Goal: Entertainment & Leisure: Consume media (video, audio)

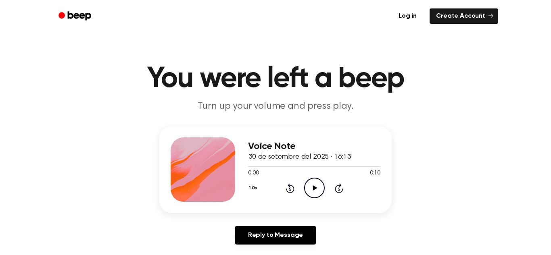
click at [314, 190] on icon at bounding box center [315, 188] width 4 height 5
click at [314, 190] on icon "Pause Audio" at bounding box center [314, 188] width 21 height 21
drag, startPoint x: 273, startPoint y: 167, endPoint x: 403, endPoint y: 171, distance: 130.3
click at [403, 171] on div "Voice Note 30 de setembre del 2025 · 16:13 0:01 0:10 Your browser does not supp…" at bounding box center [276, 188] width 532 height 125
click at [270, 167] on div at bounding box center [314, 166] width 132 height 6
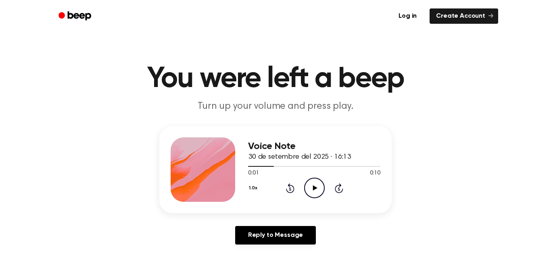
click at [309, 192] on icon "Play Audio" at bounding box center [314, 188] width 21 height 21
click at [309, 192] on icon "Pause Audio" at bounding box center [314, 188] width 21 height 21
click at [309, 192] on icon "Play Audio" at bounding box center [314, 188] width 21 height 21
click at [341, 190] on icon "Skip 5 seconds" at bounding box center [338, 188] width 9 height 10
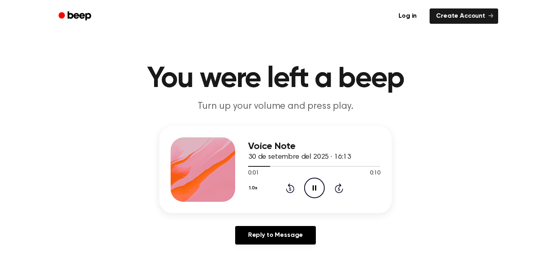
click at [338, 189] on icon at bounding box center [339, 189] width 2 height 3
click at [316, 189] on icon "Pause Audio" at bounding box center [314, 188] width 21 height 21
click at [338, 187] on icon "Skip 5 seconds" at bounding box center [338, 188] width 9 height 10
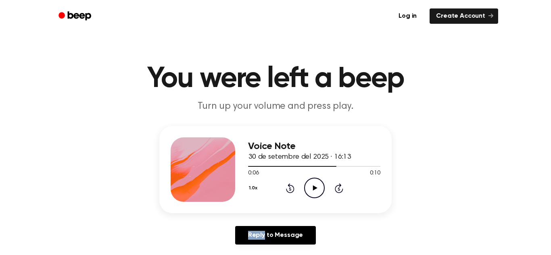
click at [338, 187] on icon "Skip 5 seconds" at bounding box center [338, 188] width 9 height 10
click at [312, 189] on icon "Play Audio" at bounding box center [314, 188] width 21 height 21
click at [313, 189] on icon at bounding box center [315, 188] width 4 height 5
